Goal: Information Seeking & Learning: Learn about a topic

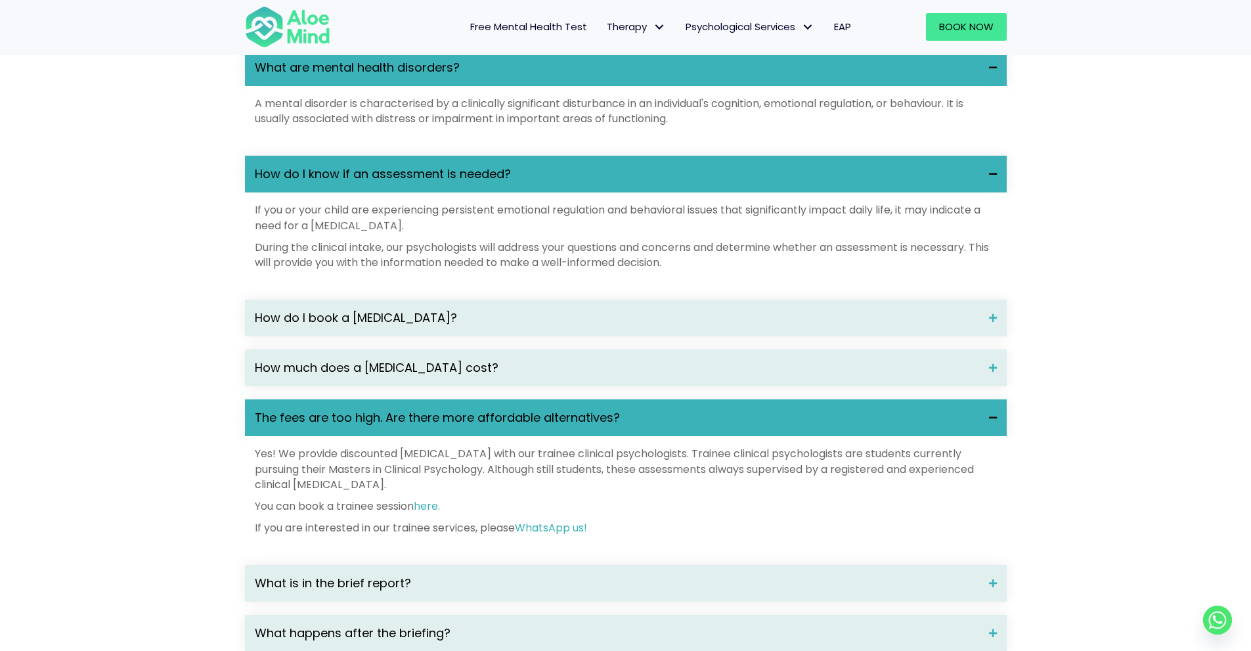
click at [436, 516] on div "Yes! We provide discounted psychological assessment with our trainee clinical p…" at bounding box center [626, 490] width 742 height 89
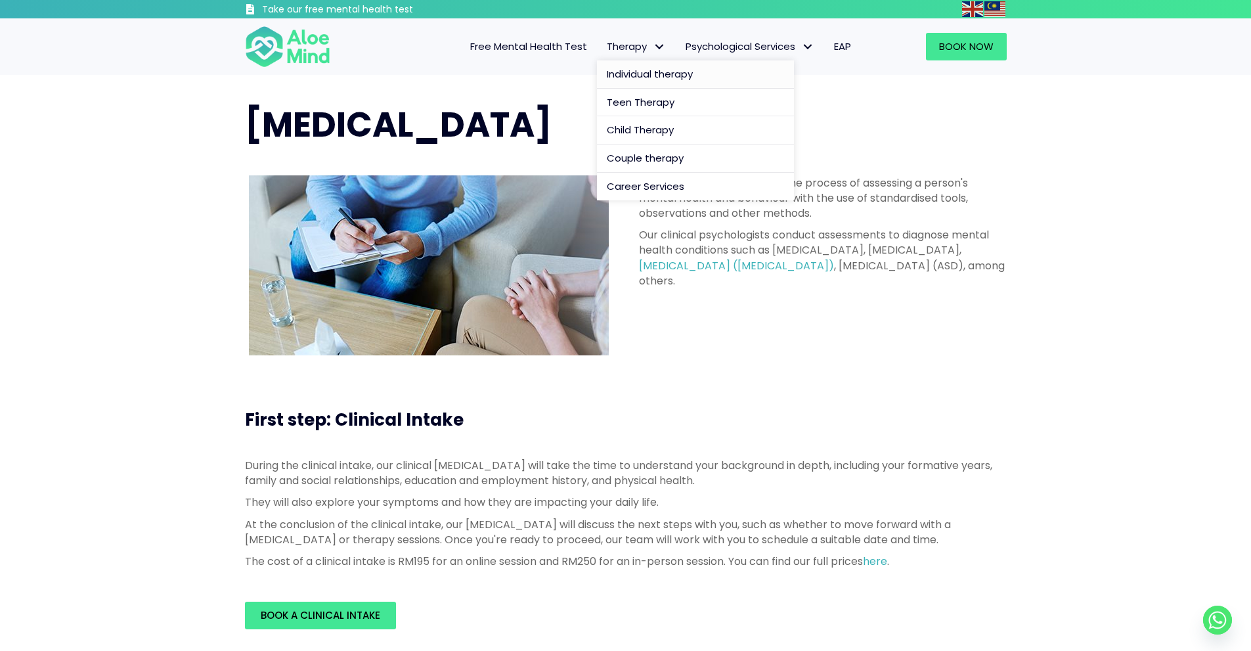
click at [643, 76] on span "Individual therapy" at bounding box center [650, 74] width 86 height 14
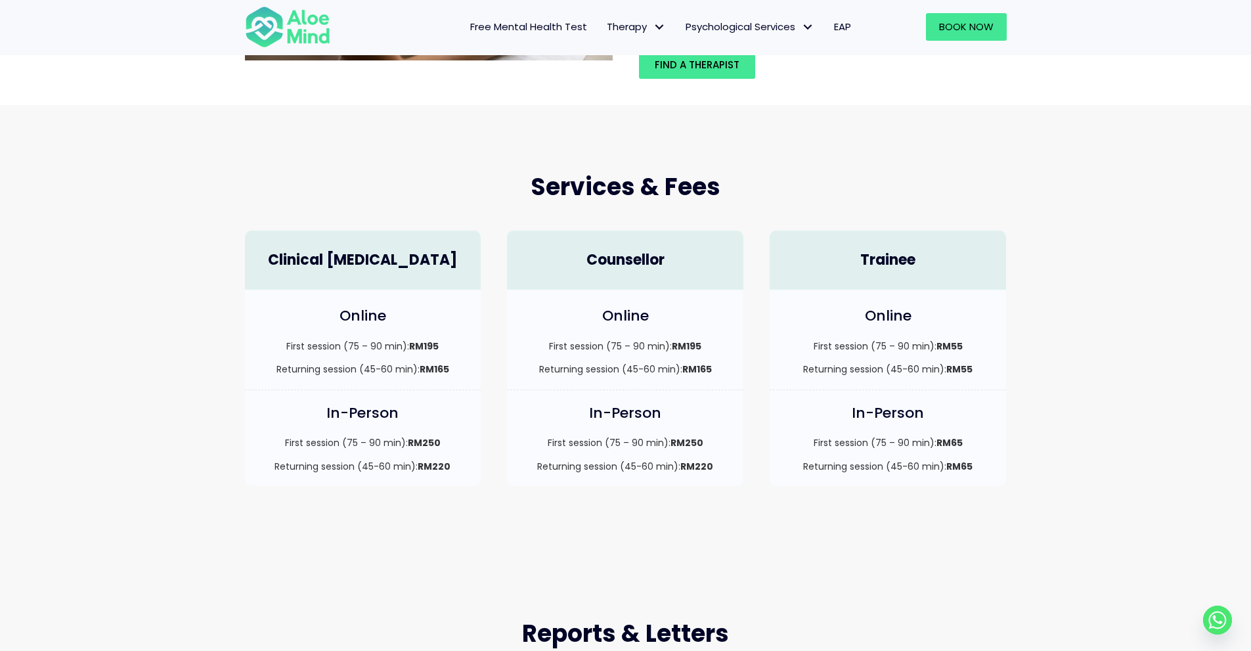
scroll to position [263, 0]
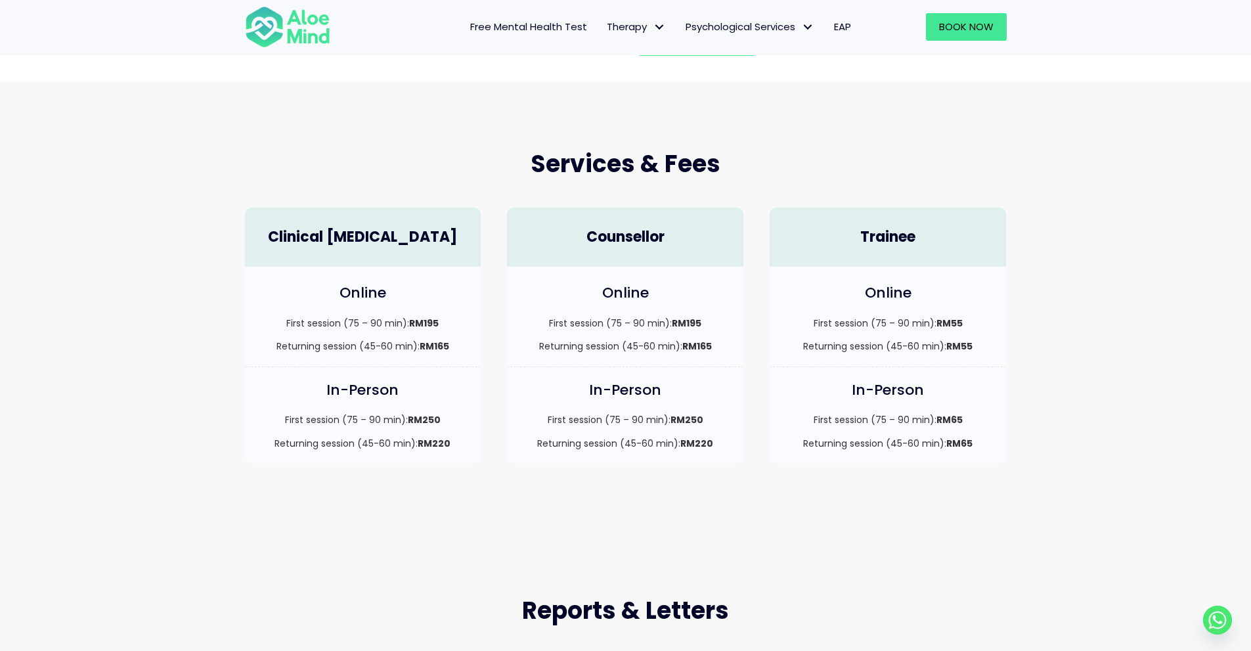
click at [359, 288] on h4 "Online" at bounding box center [363, 293] width 210 height 20
click at [356, 229] on h4 "Clinical [MEDICAL_DATA]" at bounding box center [363, 237] width 210 height 20
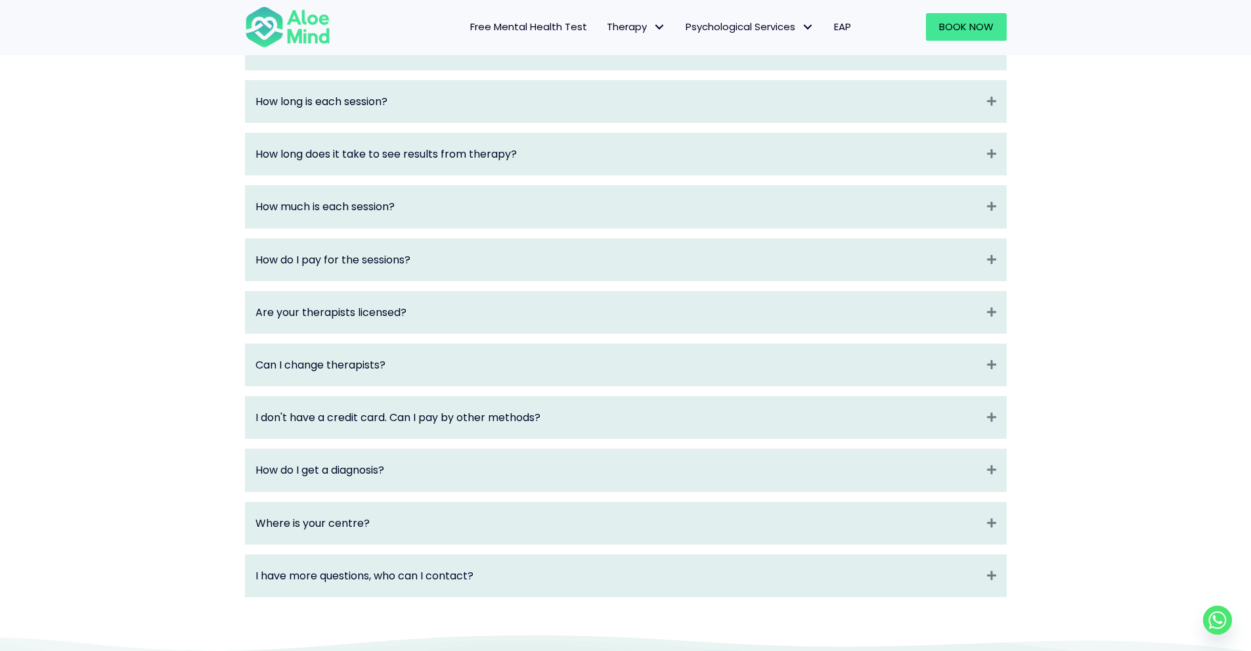
scroll to position [1642, 0]
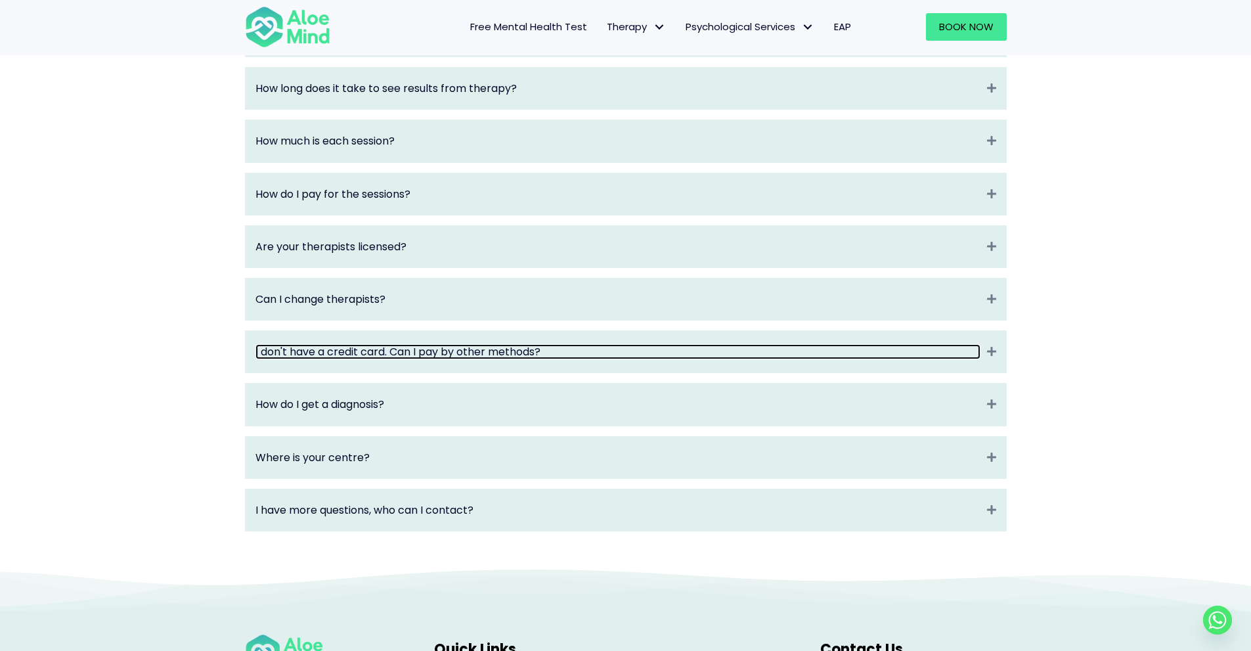
click at [384, 359] on link "I don't have a credit card. Can I pay by other methods?" at bounding box center [617, 351] width 725 height 15
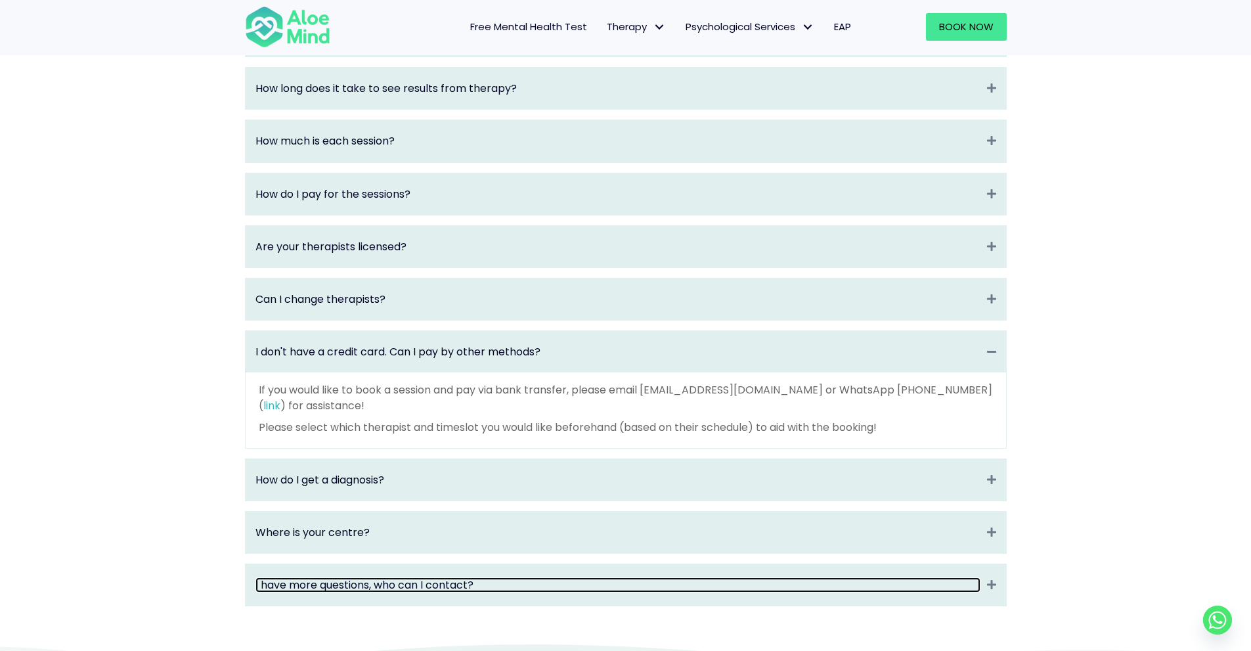
click at [373, 592] on link "I have more questions, who can I contact?" at bounding box center [617, 584] width 725 height 15
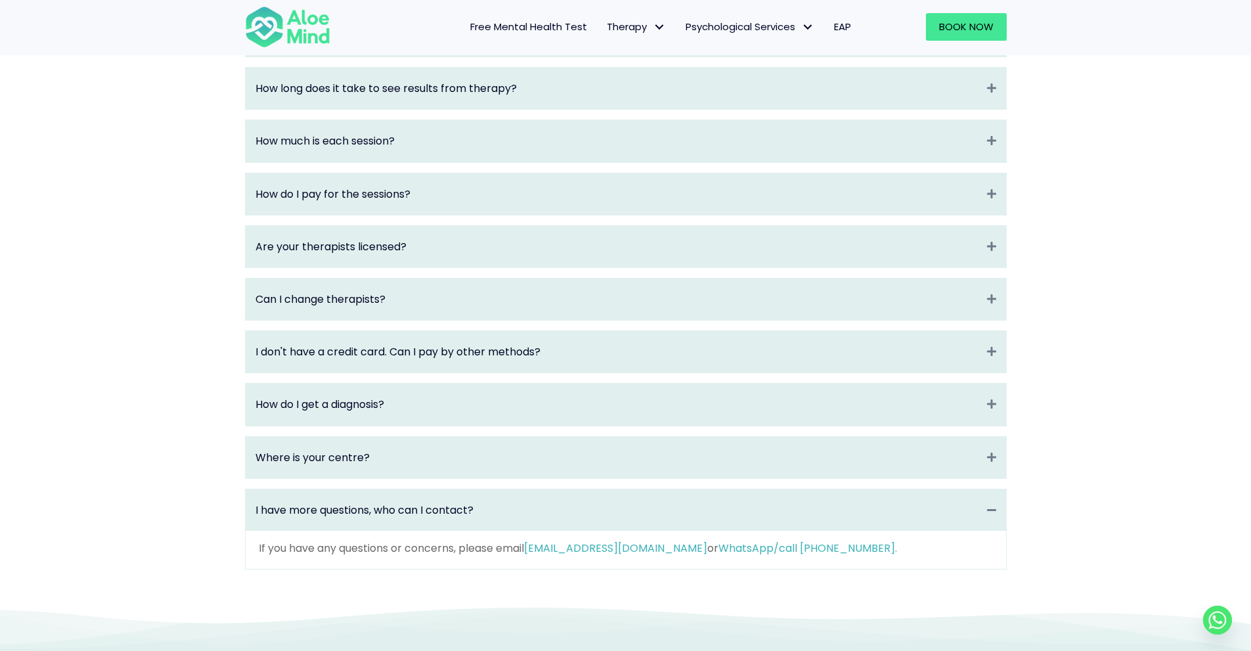
click at [382, 531] on div "I have more questions, who can I contact? Collapse" at bounding box center [626, 509] width 761 height 41
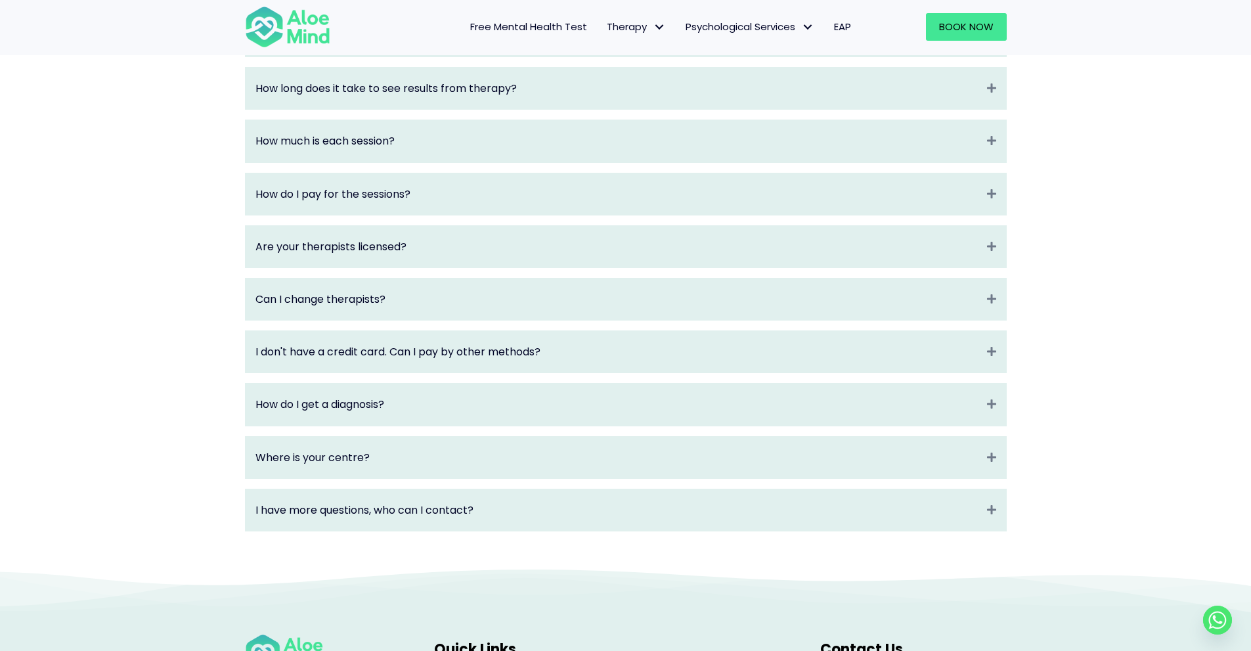
click at [399, 456] on div "Where is your centre? Expand" at bounding box center [626, 457] width 761 height 41
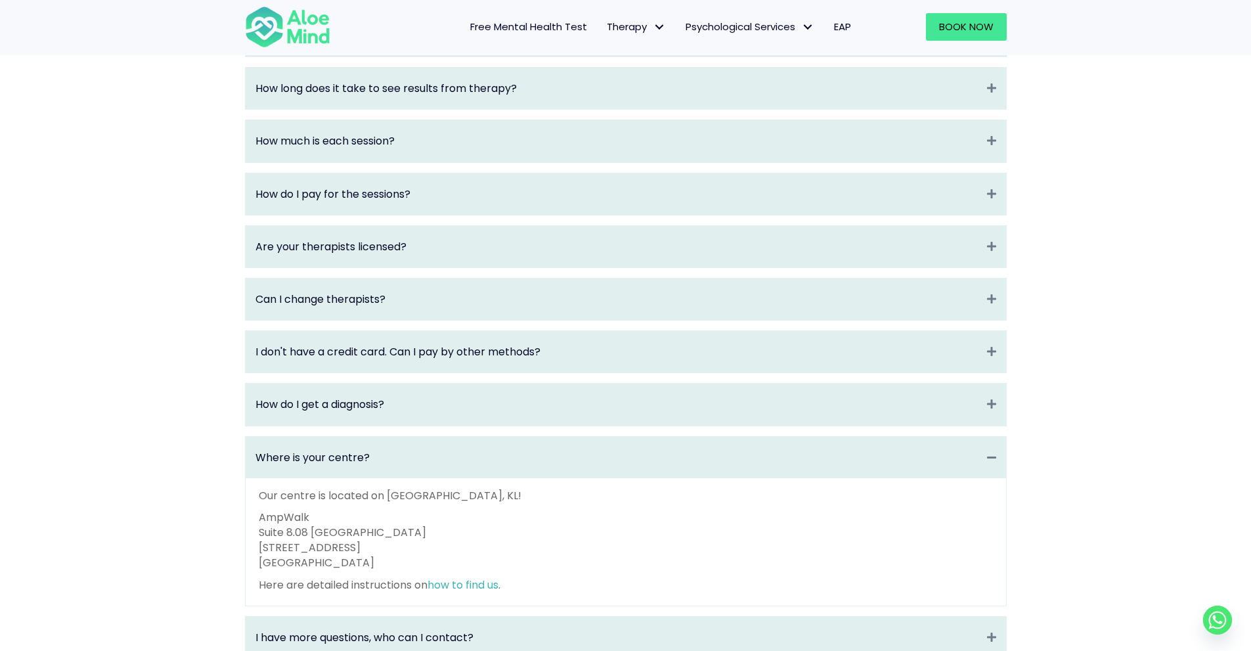
click at [399, 456] on div "Where is your centre? Collapse" at bounding box center [626, 457] width 761 height 41
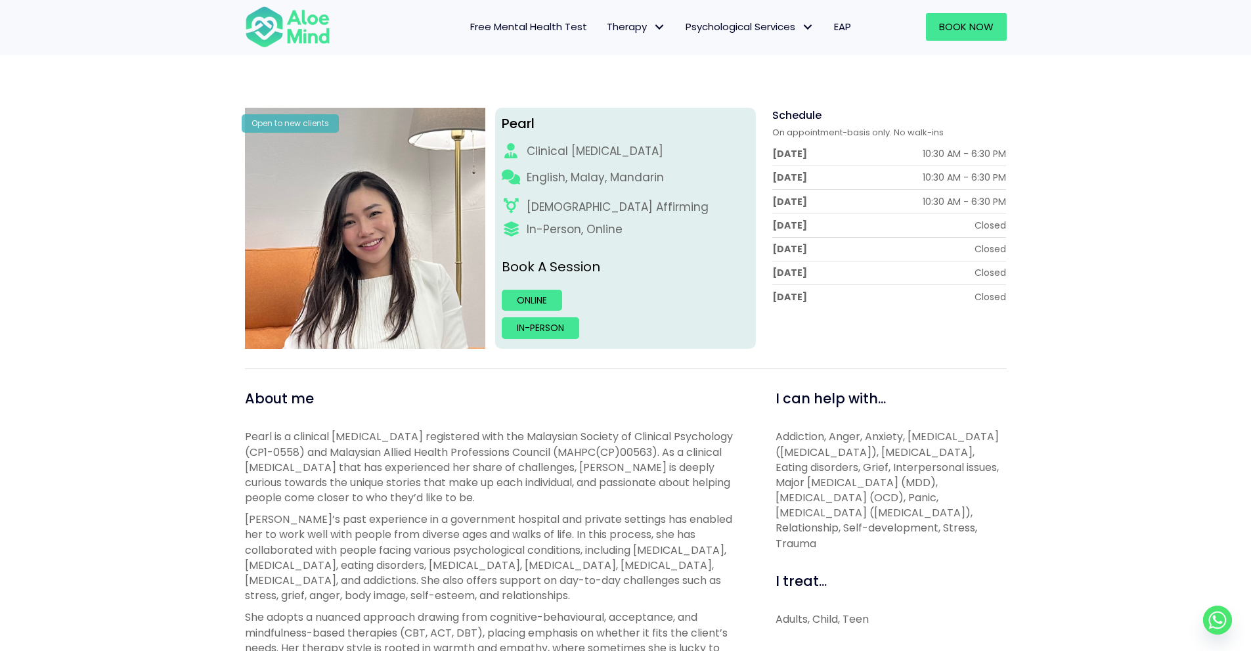
scroll to position [131, 0]
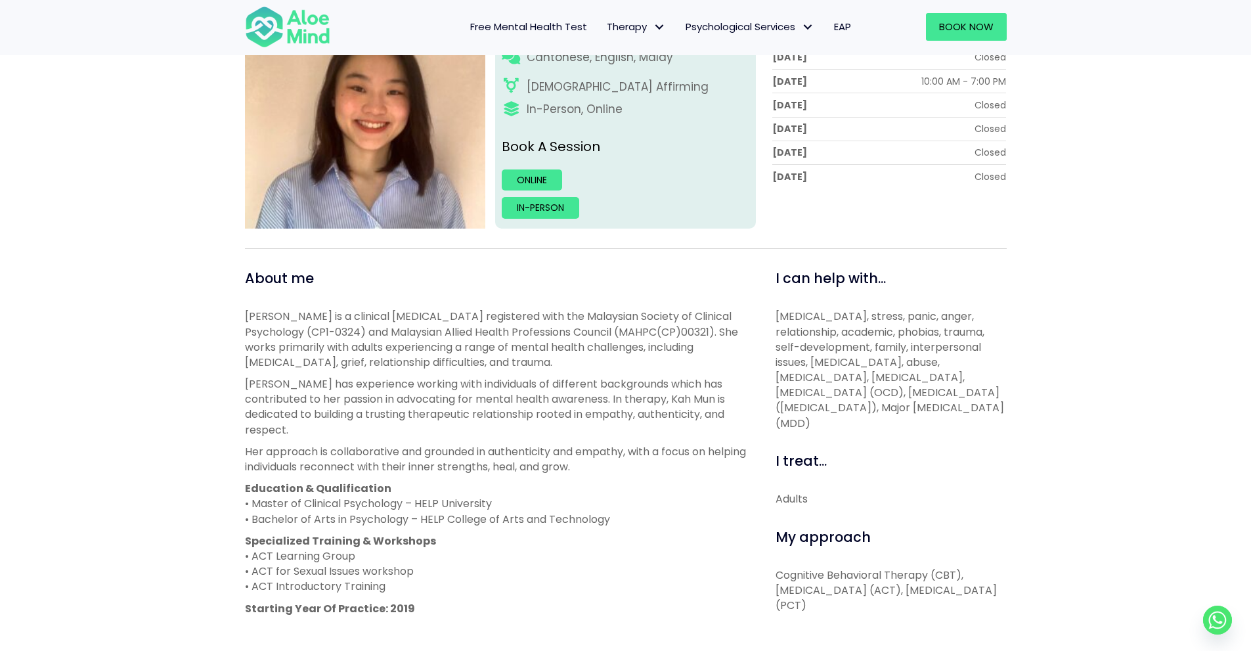
scroll to position [460, 0]
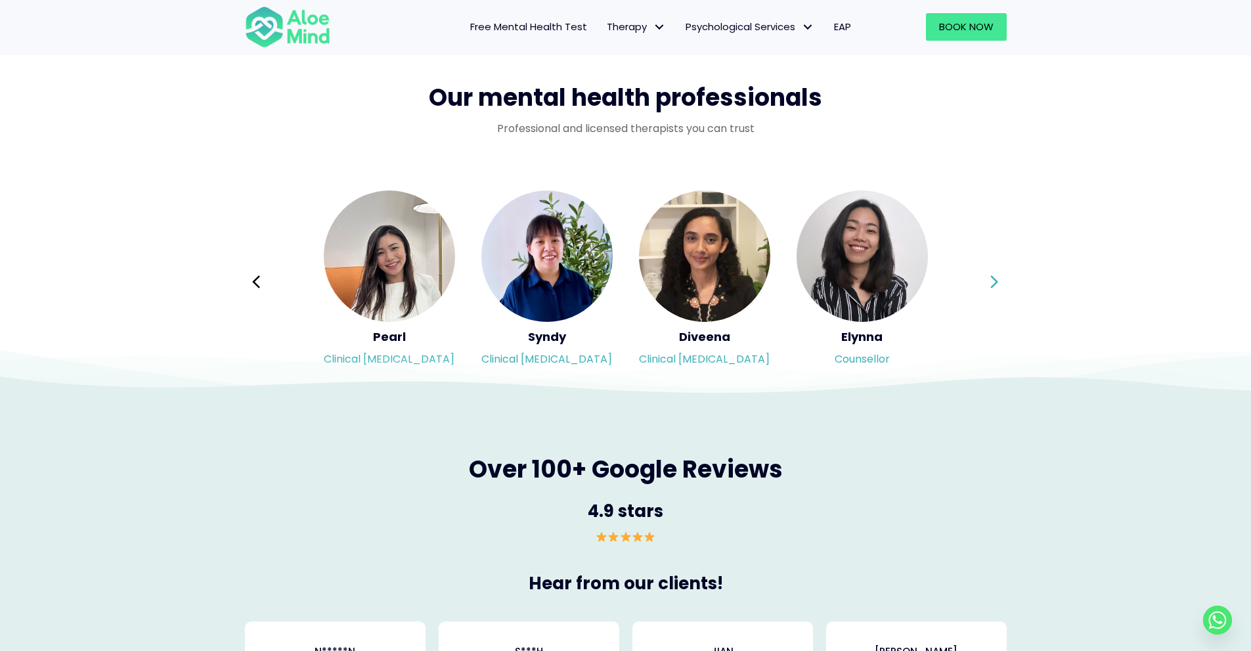
click at [996, 276] on icon at bounding box center [994, 281] width 9 height 25
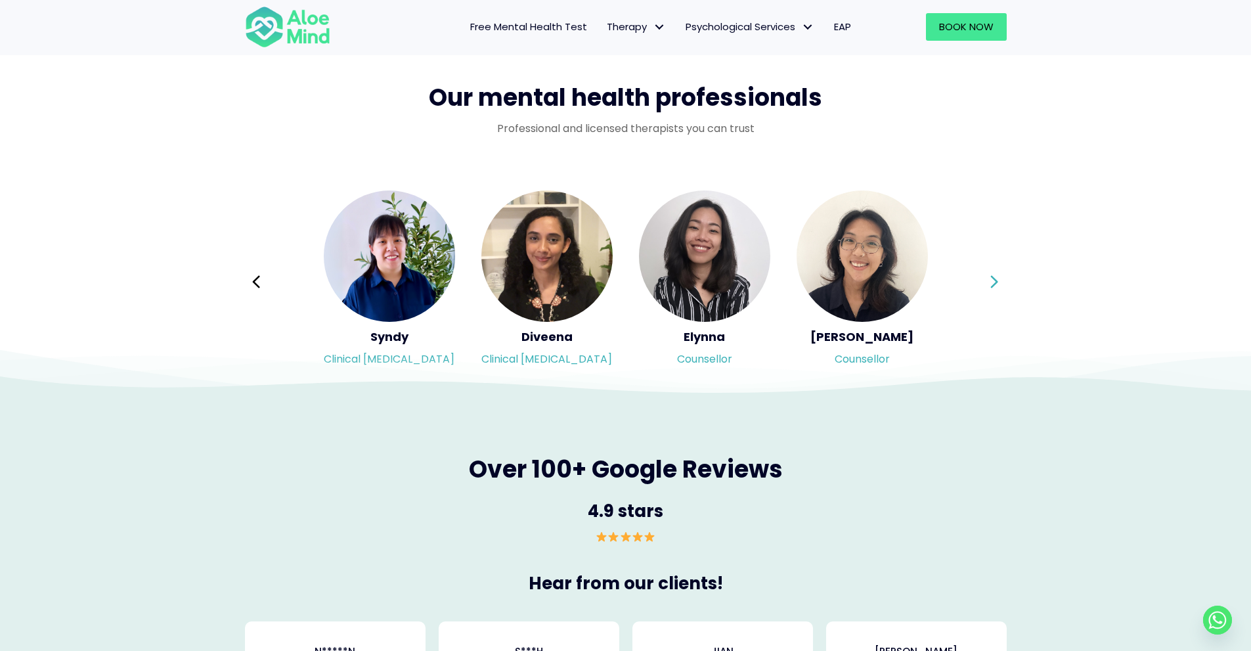
click at [994, 285] on icon at bounding box center [994, 281] width 7 height 12
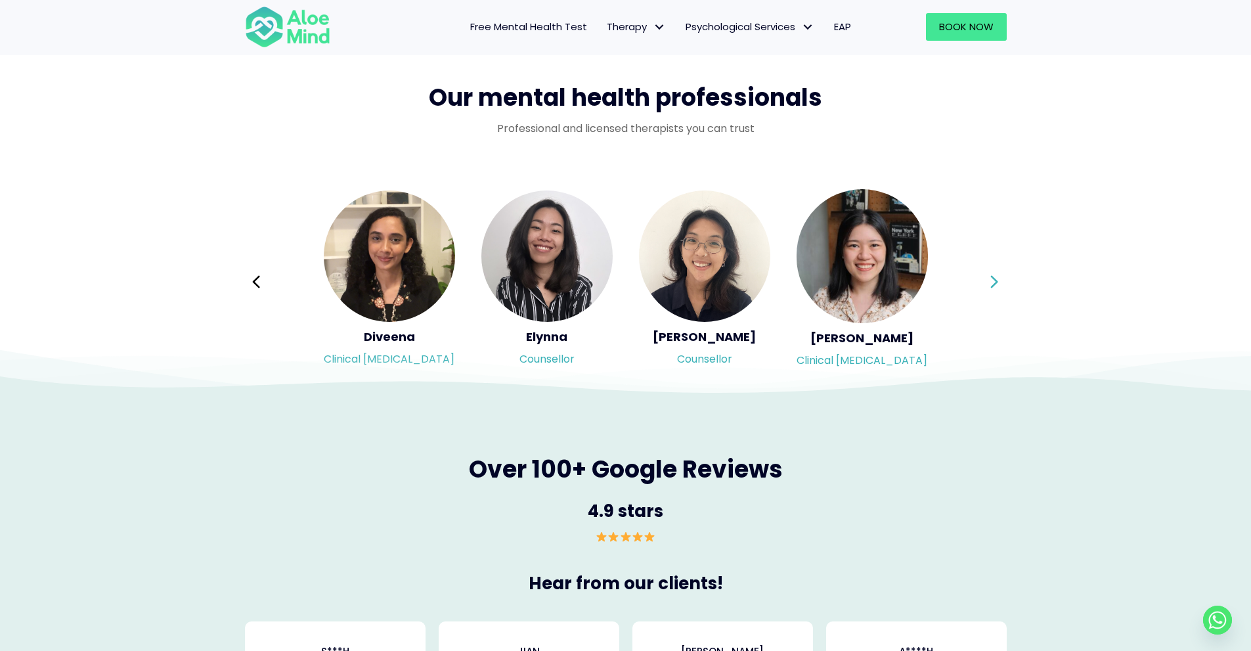
click at [994, 285] on icon at bounding box center [994, 281] width 7 height 12
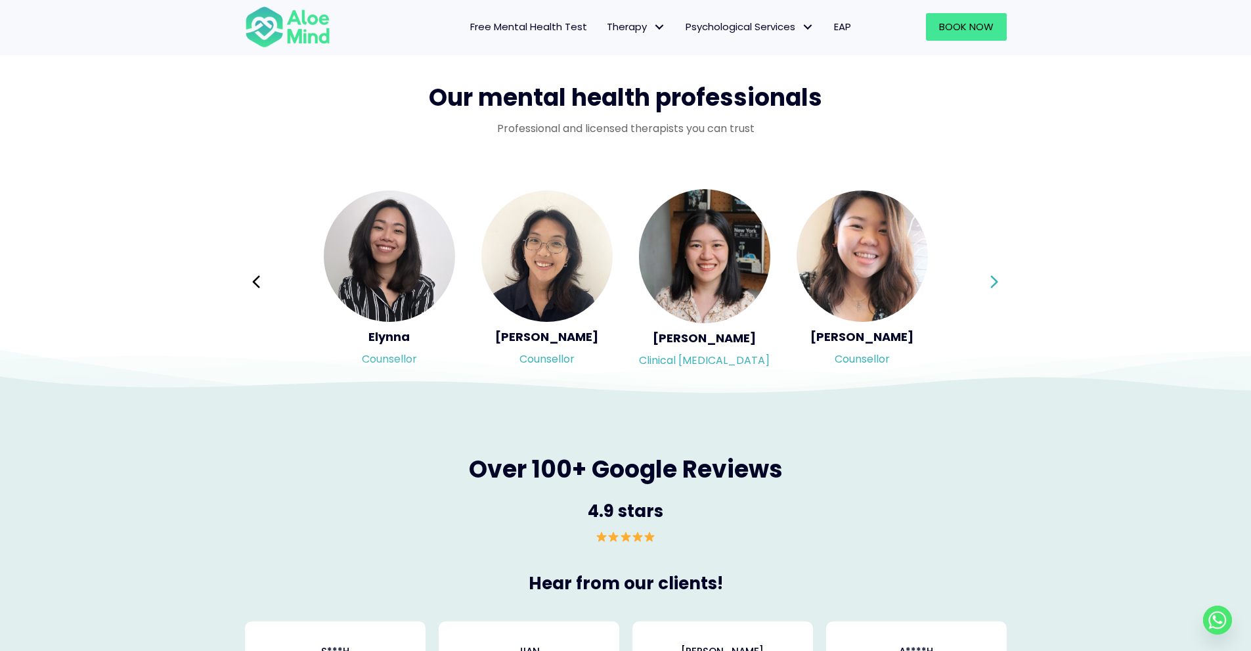
click at [994, 285] on icon at bounding box center [994, 281] width 7 height 12
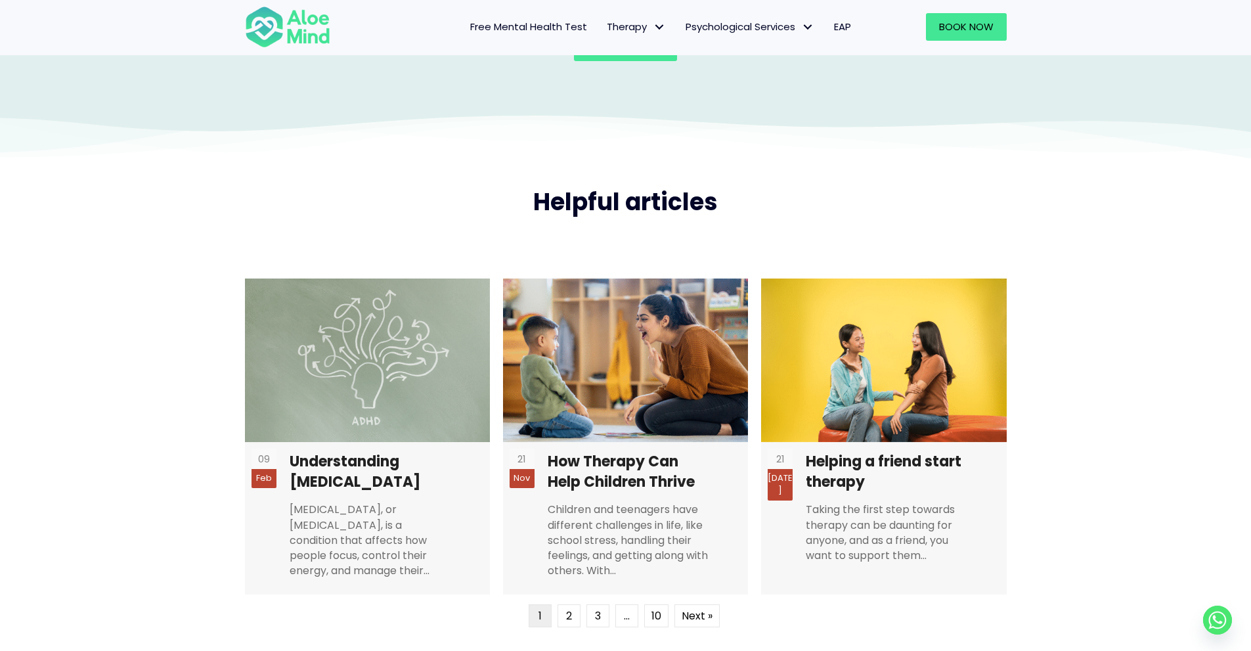
scroll to position [3087, 0]
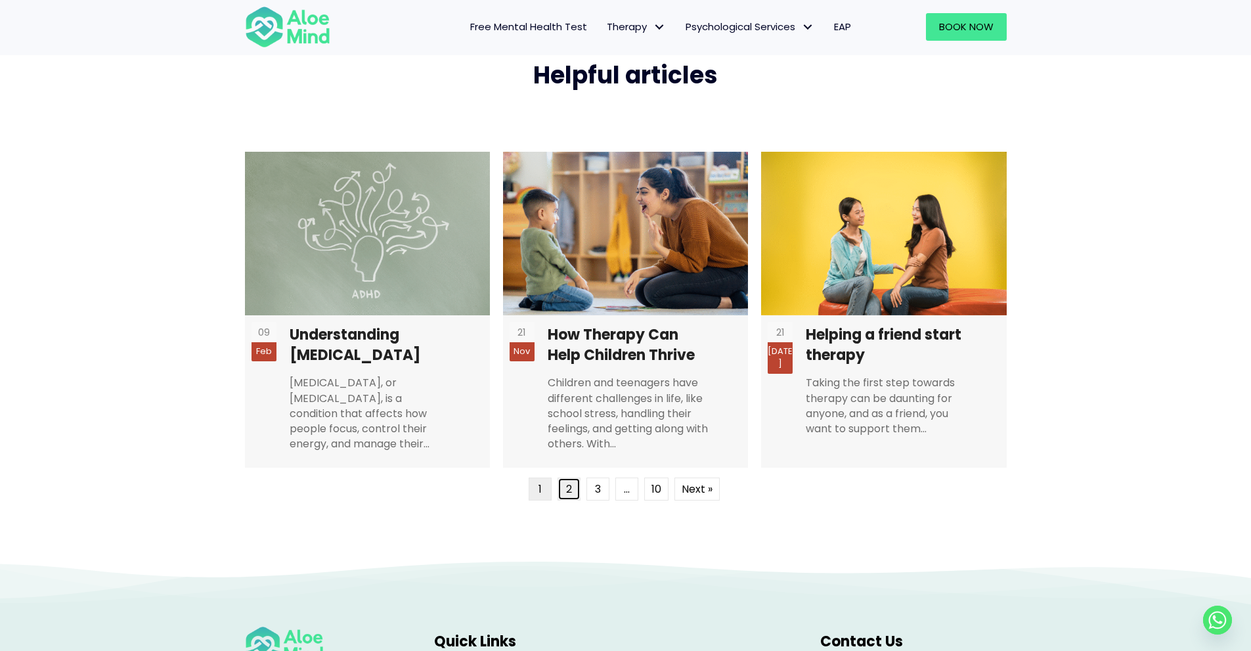
click at [573, 495] on link "2" at bounding box center [569, 488] width 23 height 23
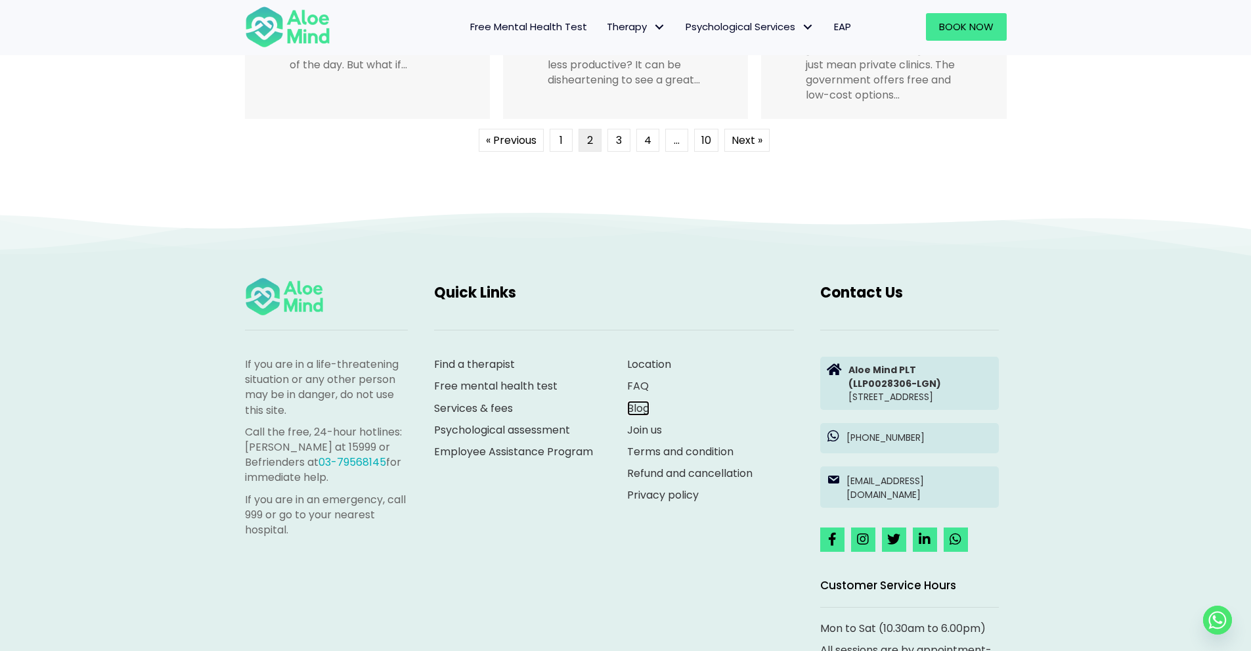
scroll to position [3470, 0]
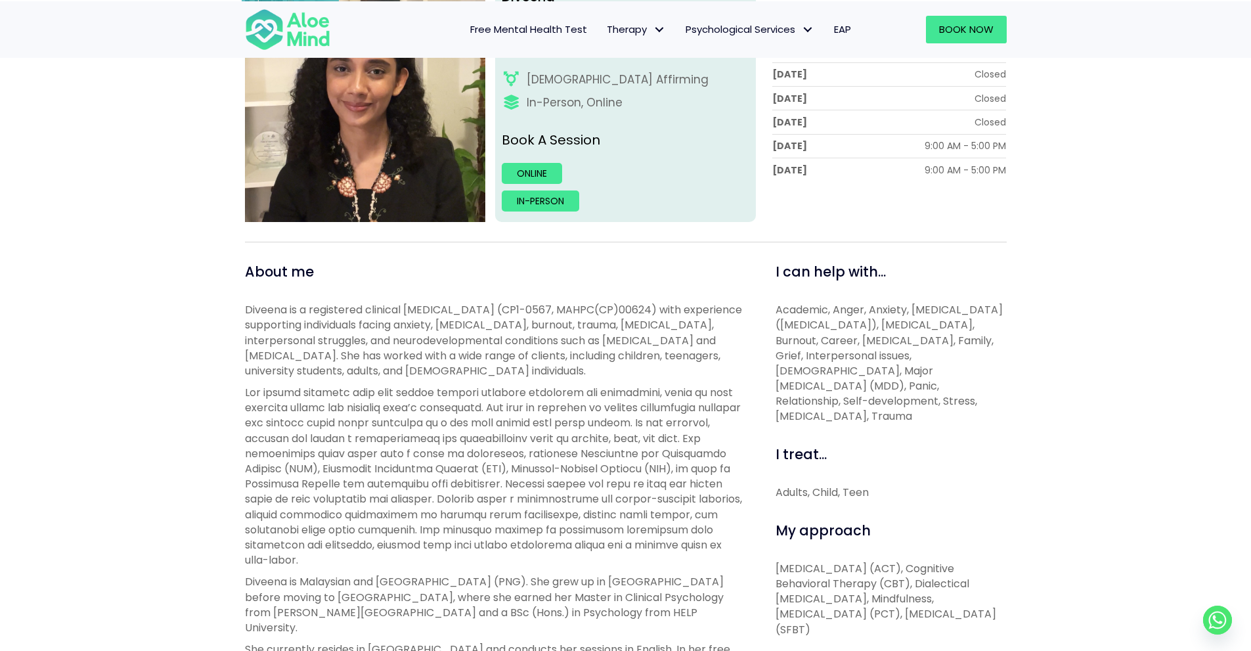
scroll to position [328, 0]
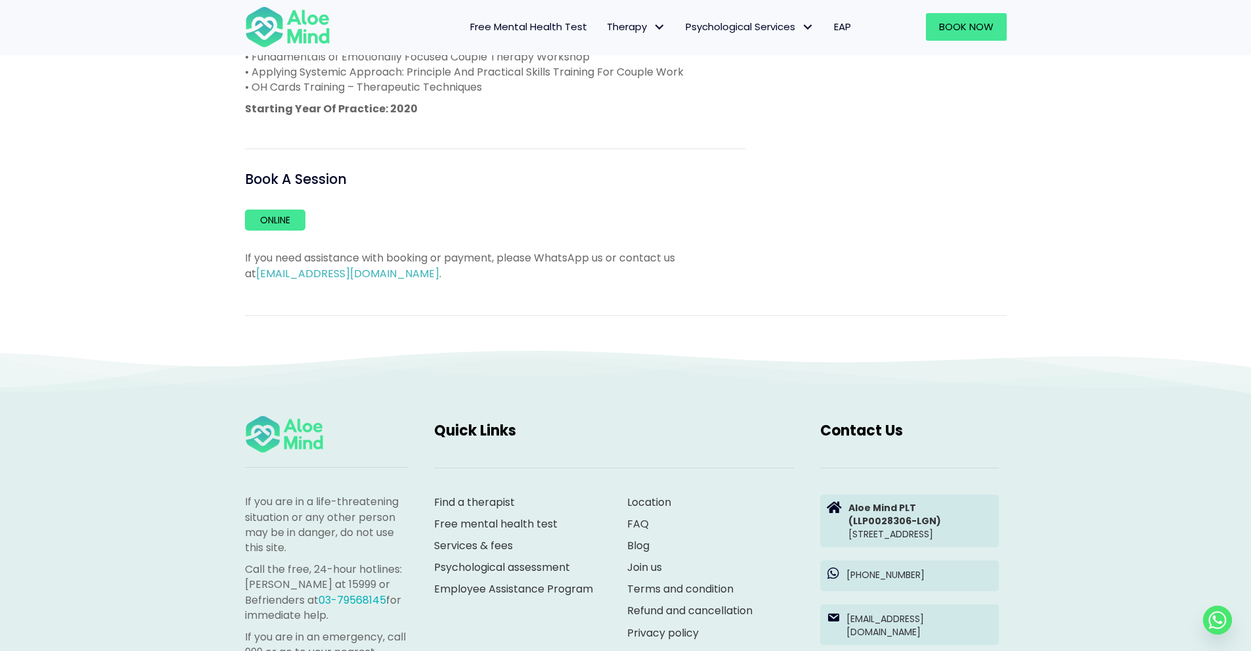
scroll to position [1117, 0]
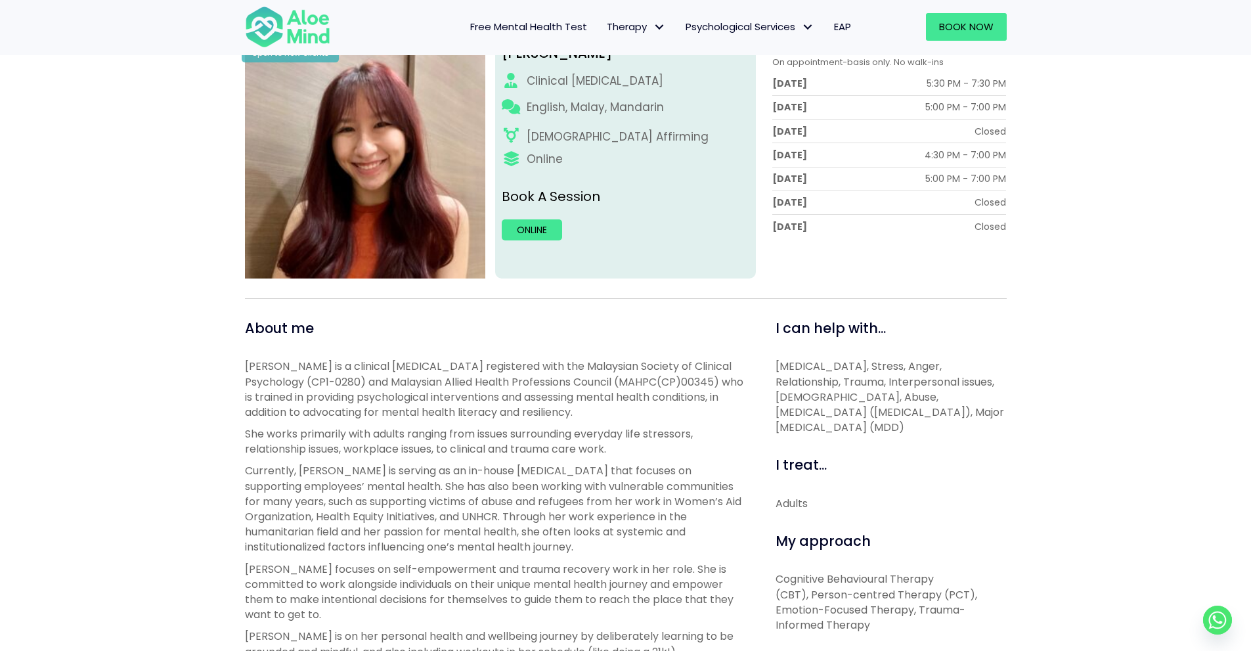
scroll to position [263, 0]
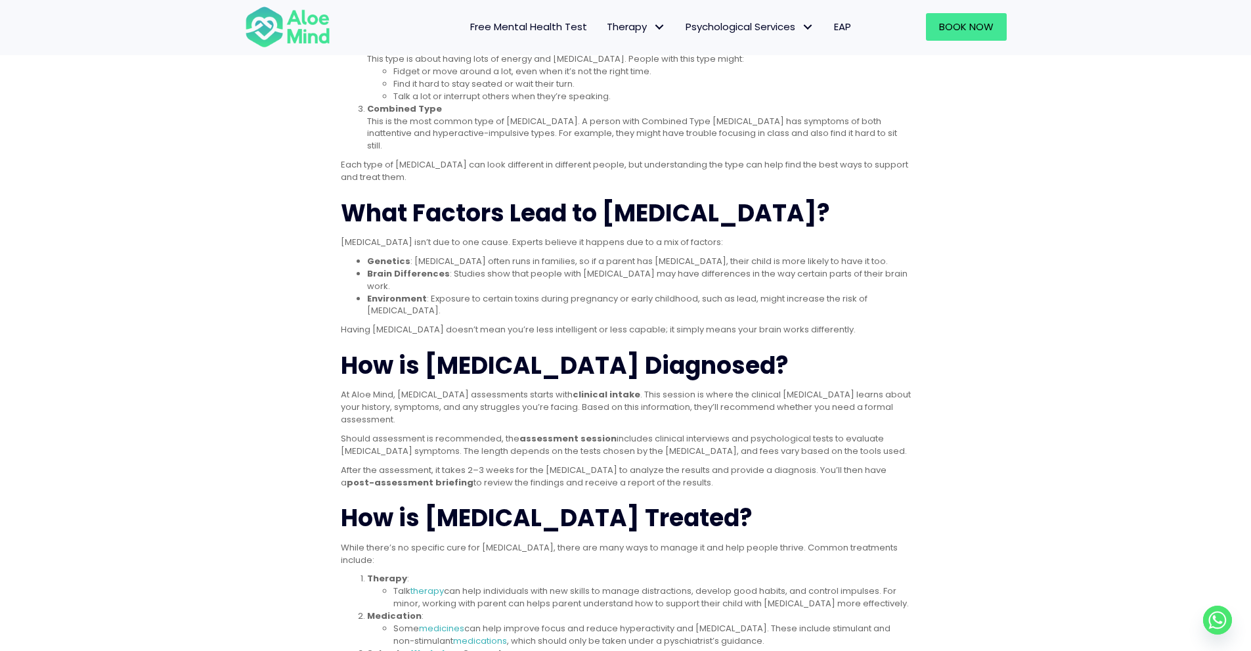
scroll to position [722, 0]
